Goal: Task Accomplishment & Management: Use online tool/utility

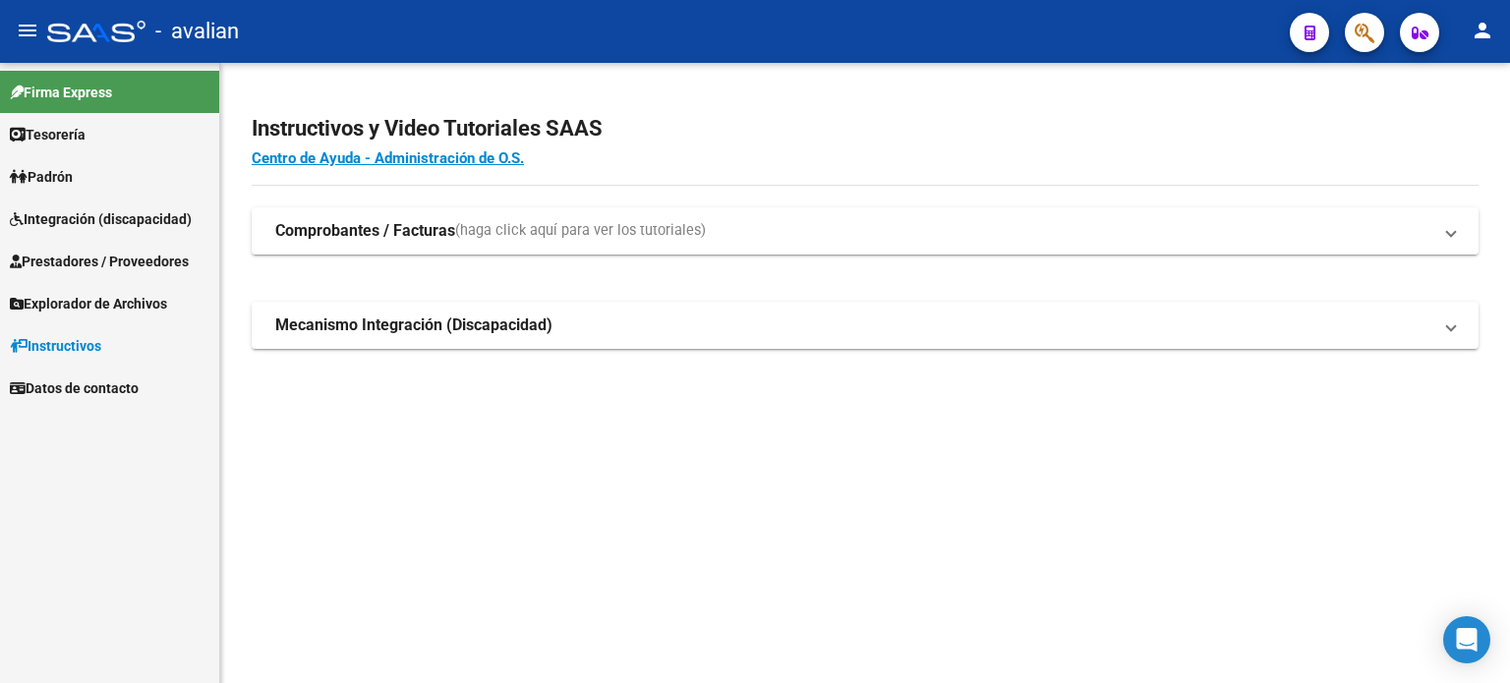
click at [129, 265] on span "Prestadores / Proveedores" at bounding box center [99, 262] width 179 height 22
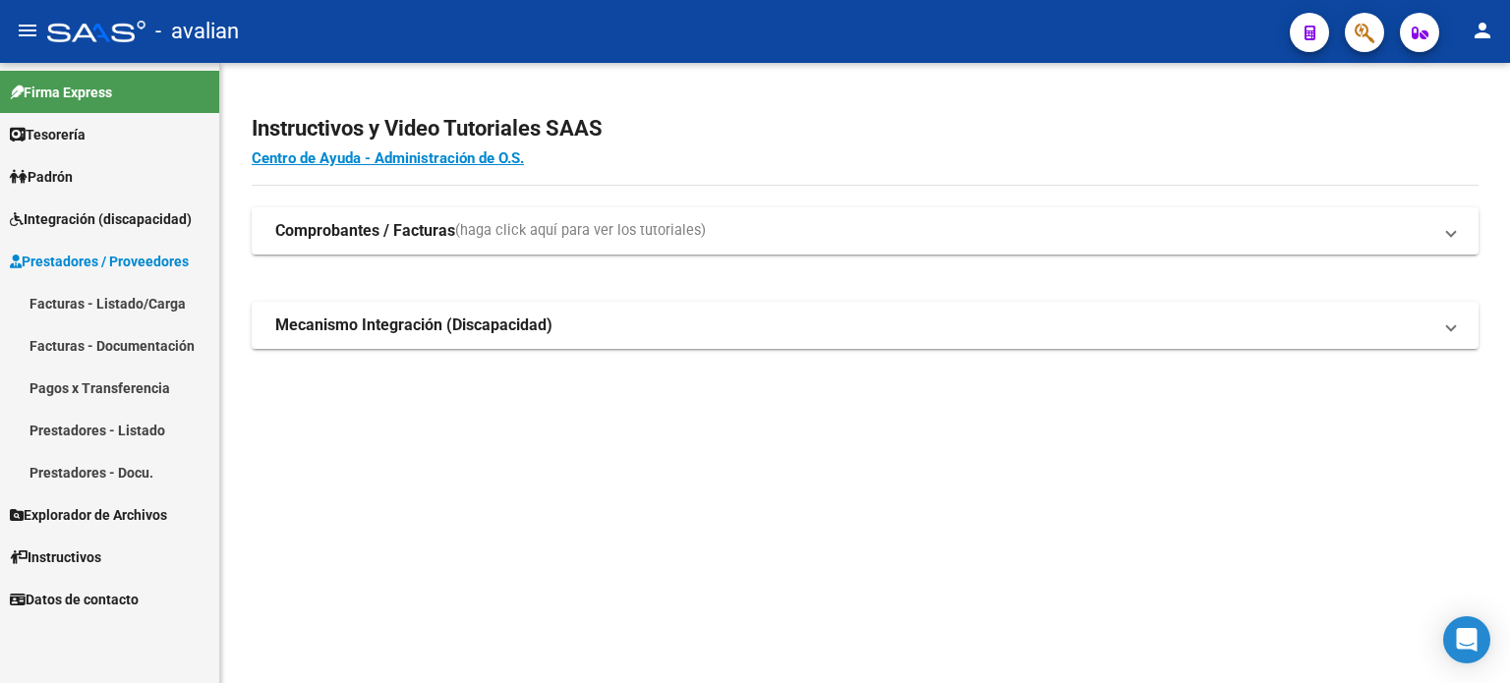
click at [132, 310] on link "Facturas - Listado/Carga" at bounding box center [109, 303] width 219 height 42
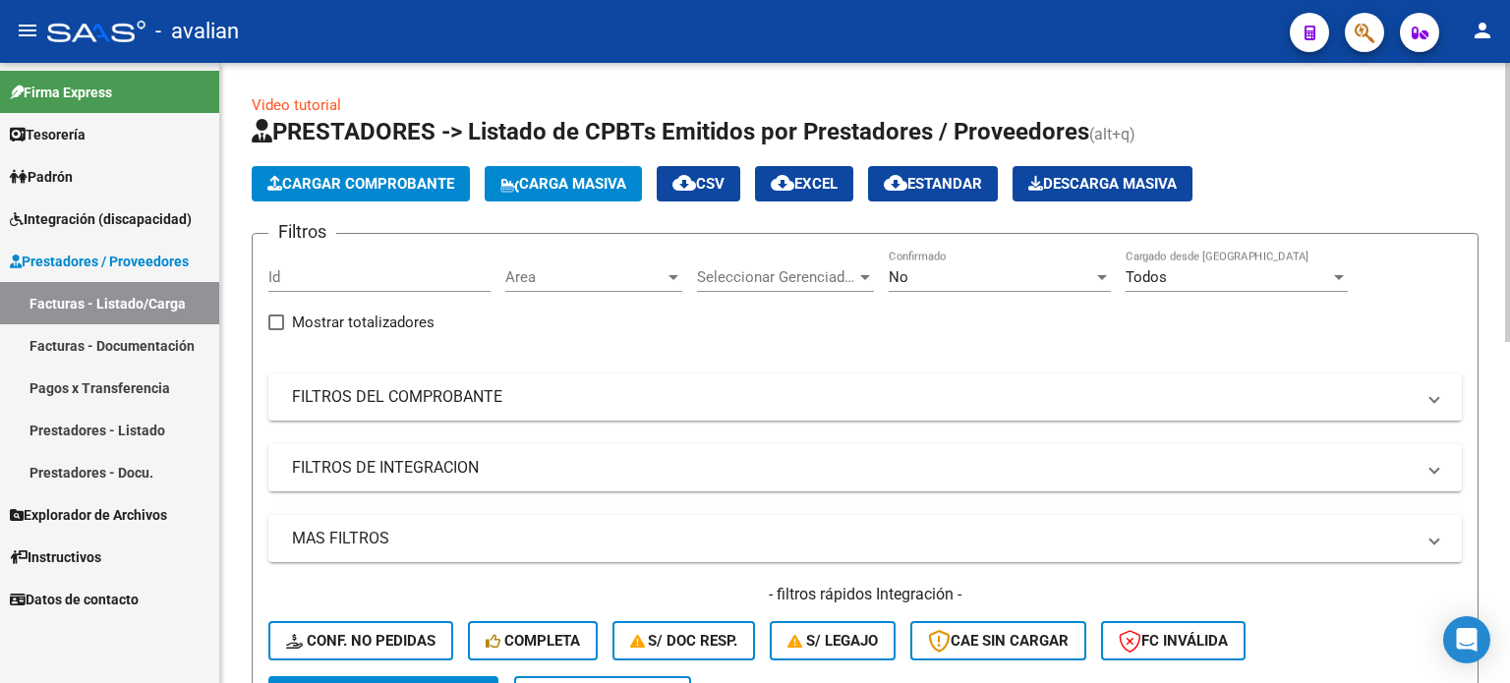
click at [400, 401] on mat-panel-title "FILTROS DEL COMPROBANTE" at bounding box center [853, 397] width 1123 height 22
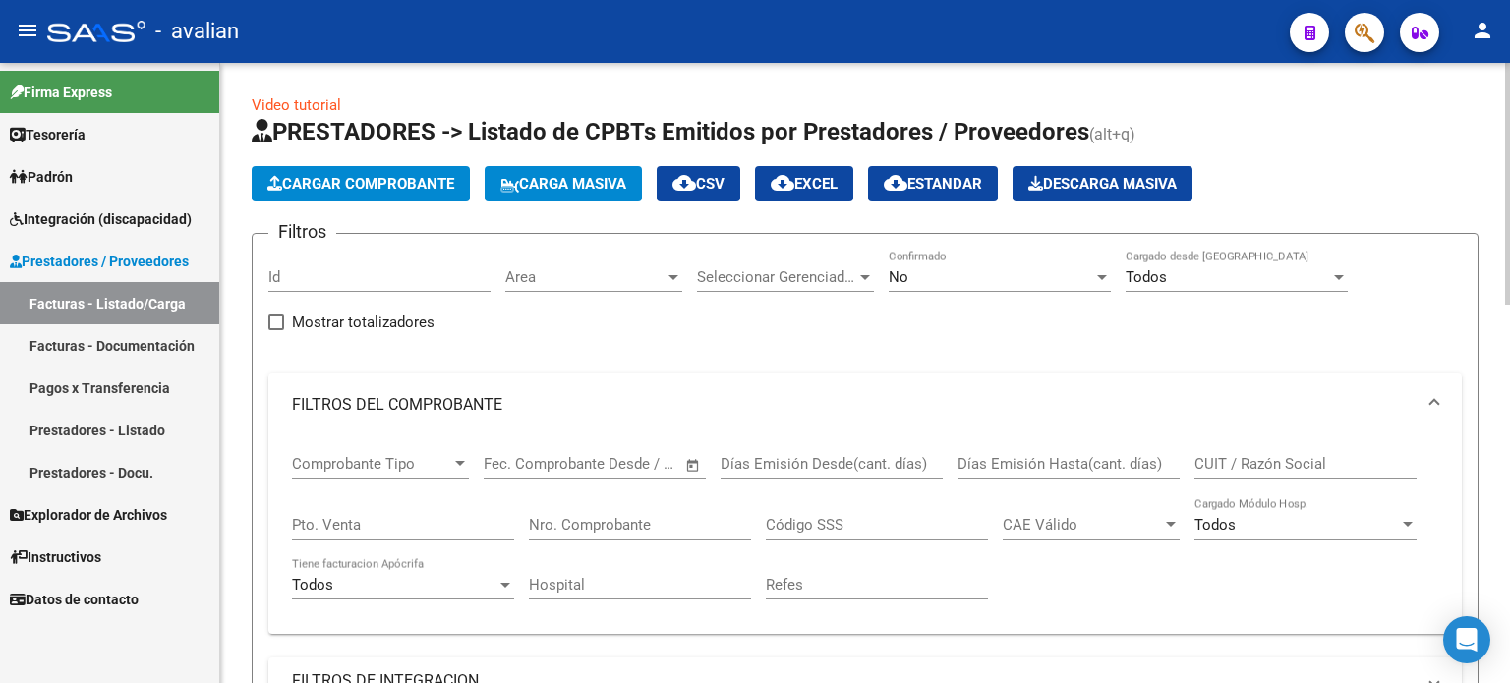
click at [1239, 451] on div "CUIT / Razón Social" at bounding box center [1305, 457] width 222 height 42
paste input "27328734945"
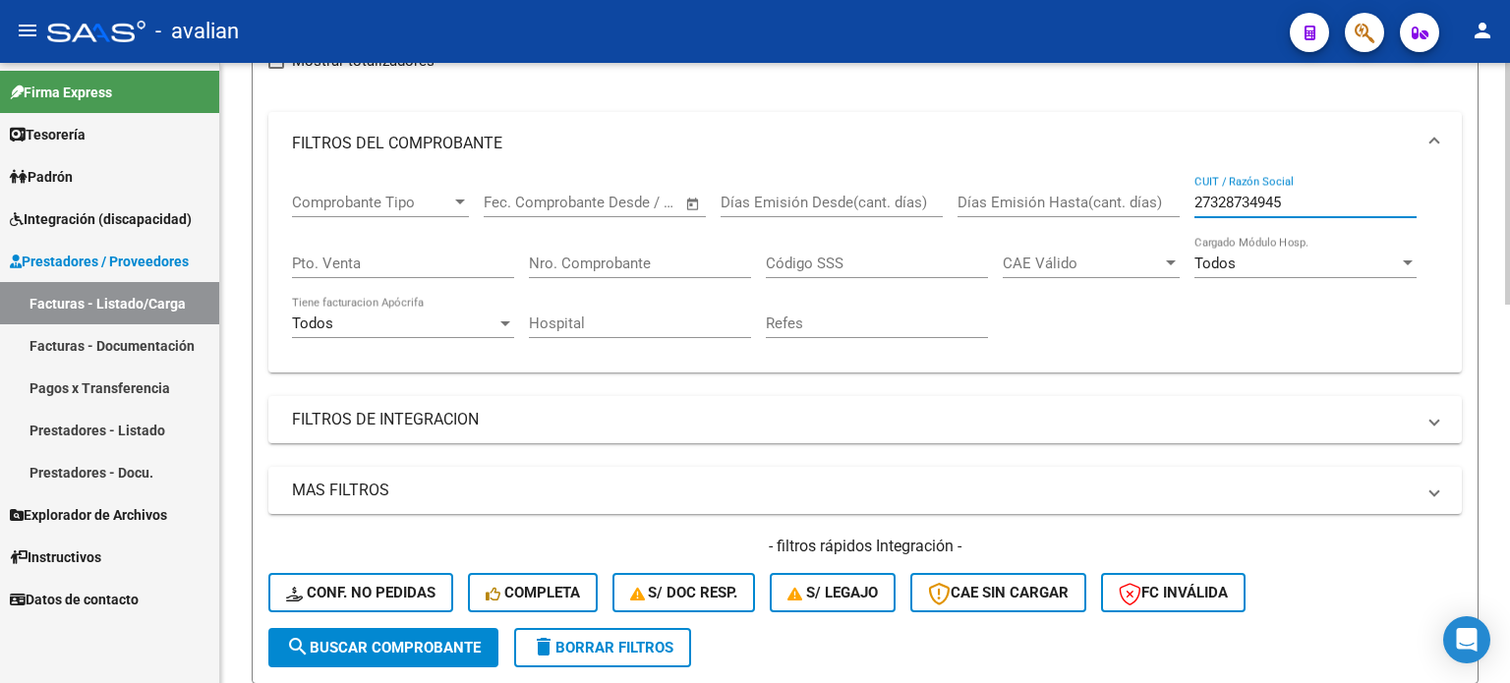
type input "27328734945"
click at [407, 659] on button "search Buscar Comprobante" at bounding box center [383, 647] width 230 height 39
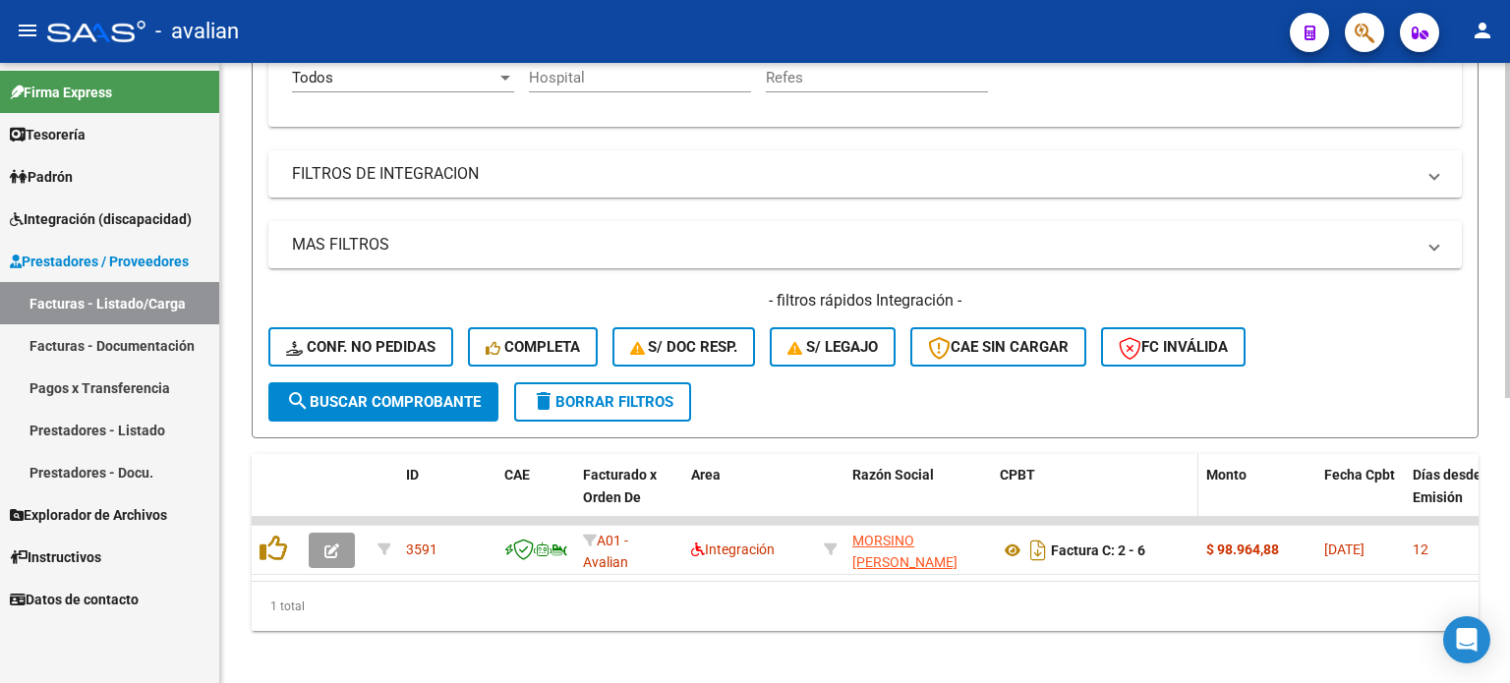
scroll to position [529, 0]
